Goal: Task Accomplishment & Management: Manage account settings

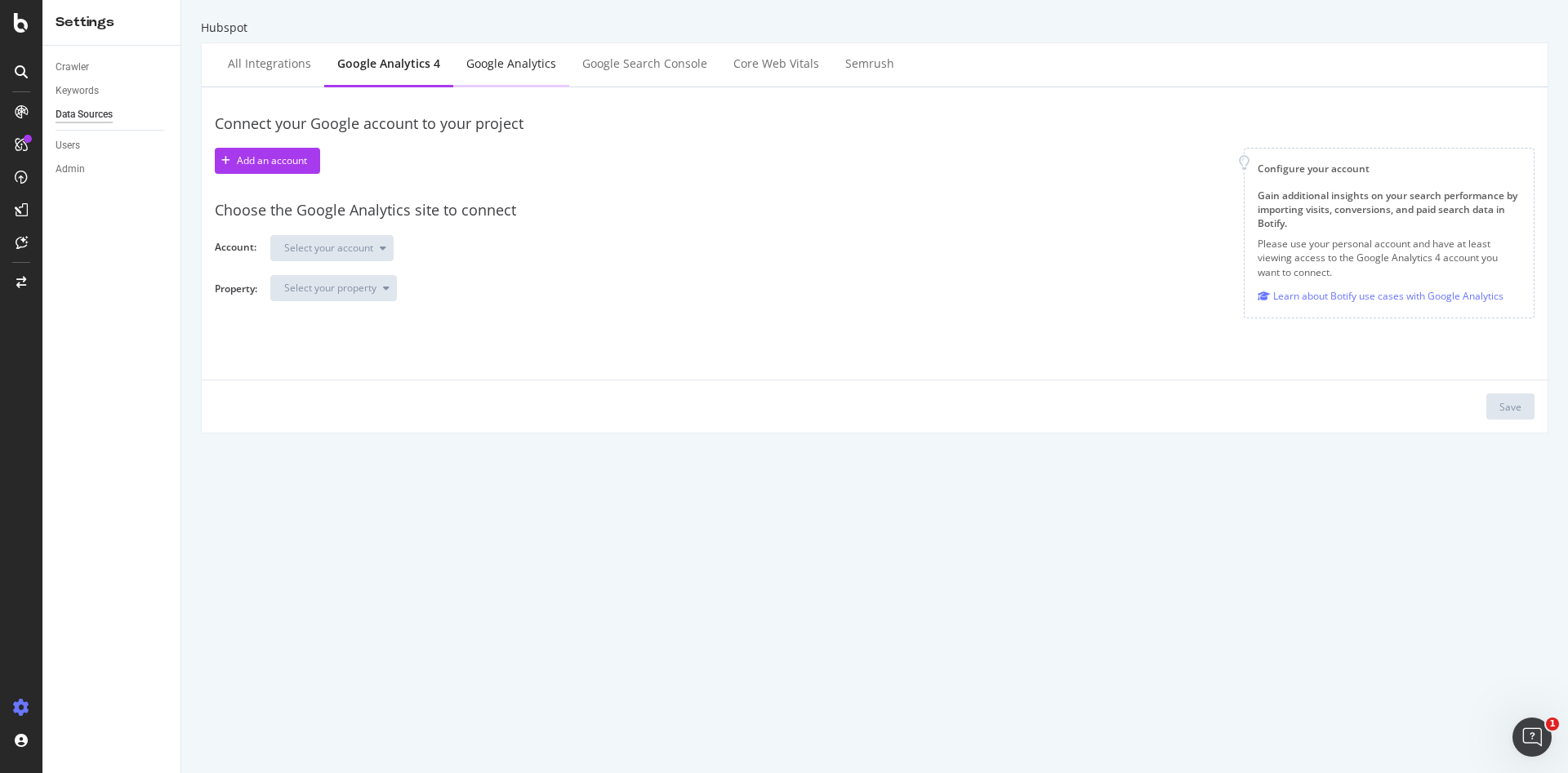
click at [486, 68] on div "Google Analytics" at bounding box center [512, 63] width 90 height 16
click at [257, 160] on div "Add an account" at bounding box center [271, 160] width 70 height 13
click at [273, 63] on div "All integrations" at bounding box center [269, 63] width 83 height 16
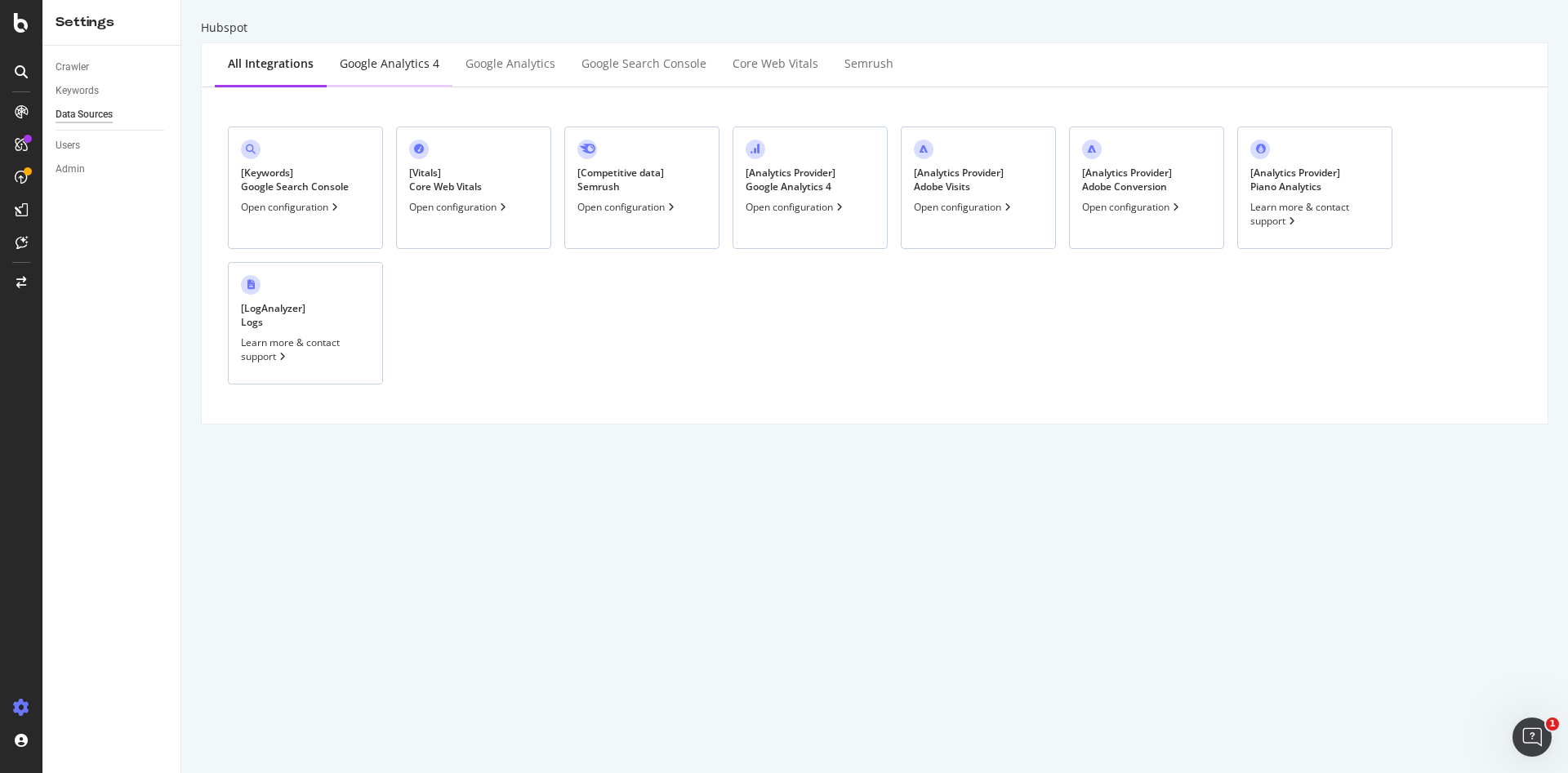
click at [379, 63] on div "Google Analytics 4" at bounding box center [389, 63] width 100 height 16
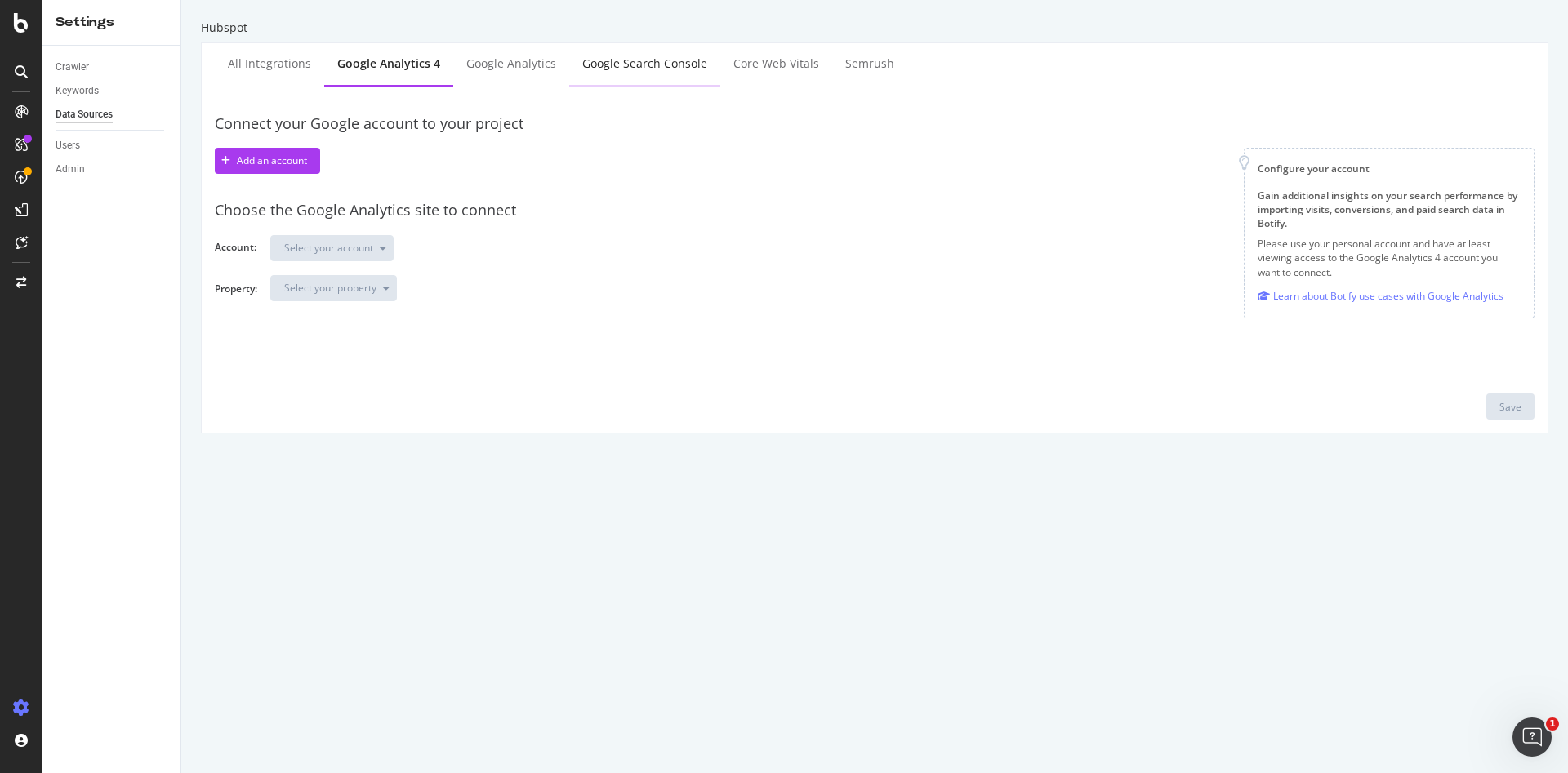
click at [599, 62] on div "Google Search Console" at bounding box center [645, 63] width 125 height 16
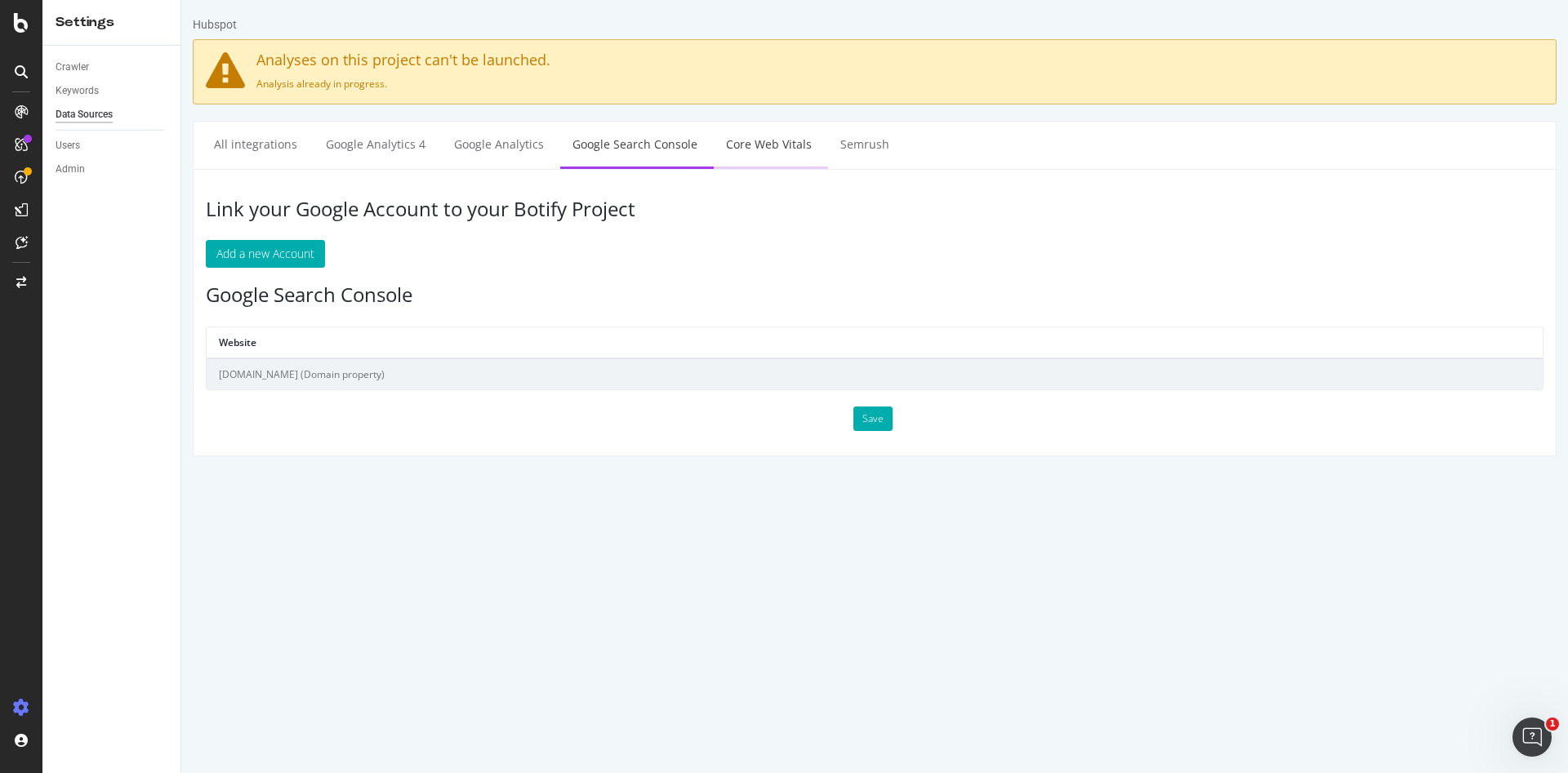
click at [768, 141] on link "Core Web Vitals" at bounding box center [769, 144] width 110 height 45
